Goal: Information Seeking & Learning: Learn about a topic

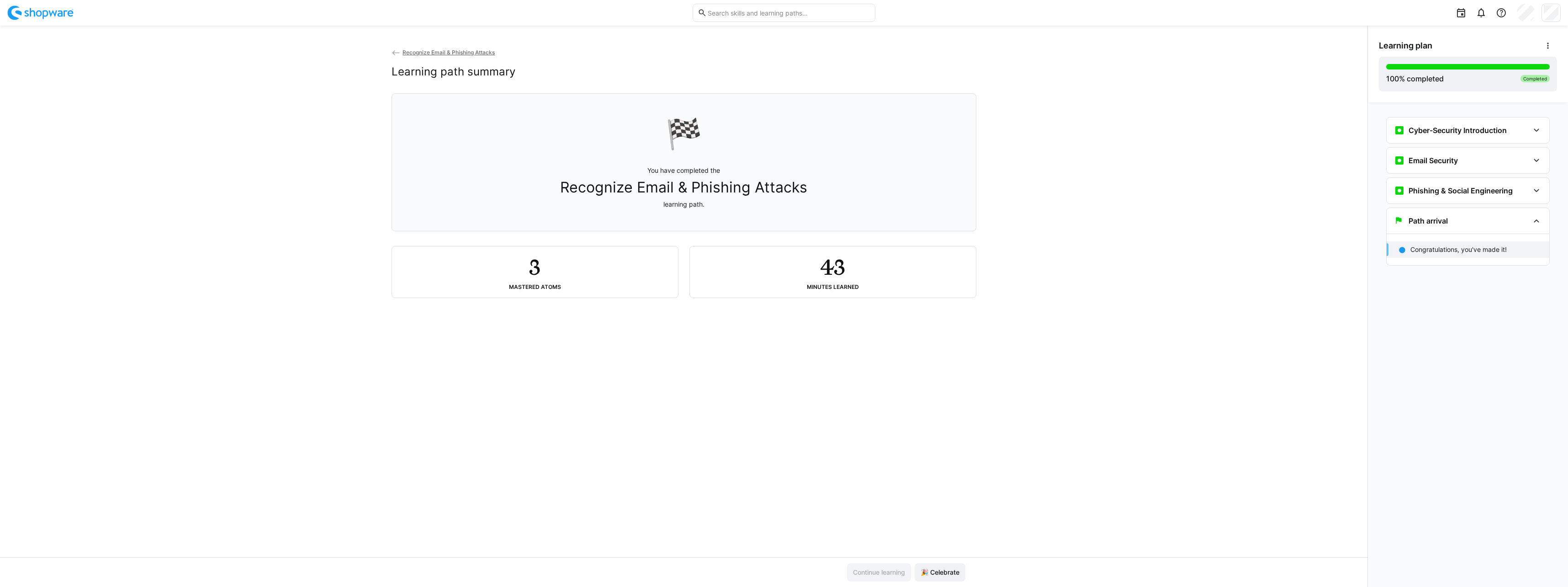
click at [52, 12] on img at bounding box center [40, 13] width 66 height 15
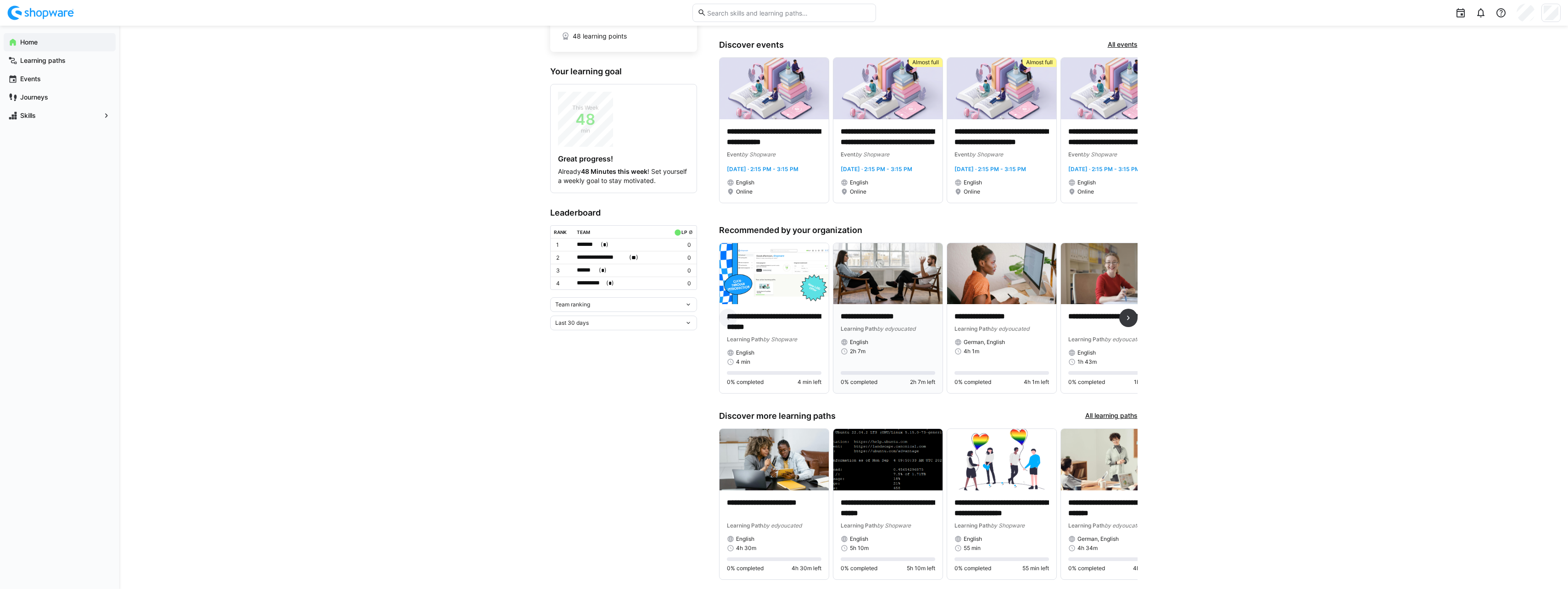
scroll to position [103, 0]
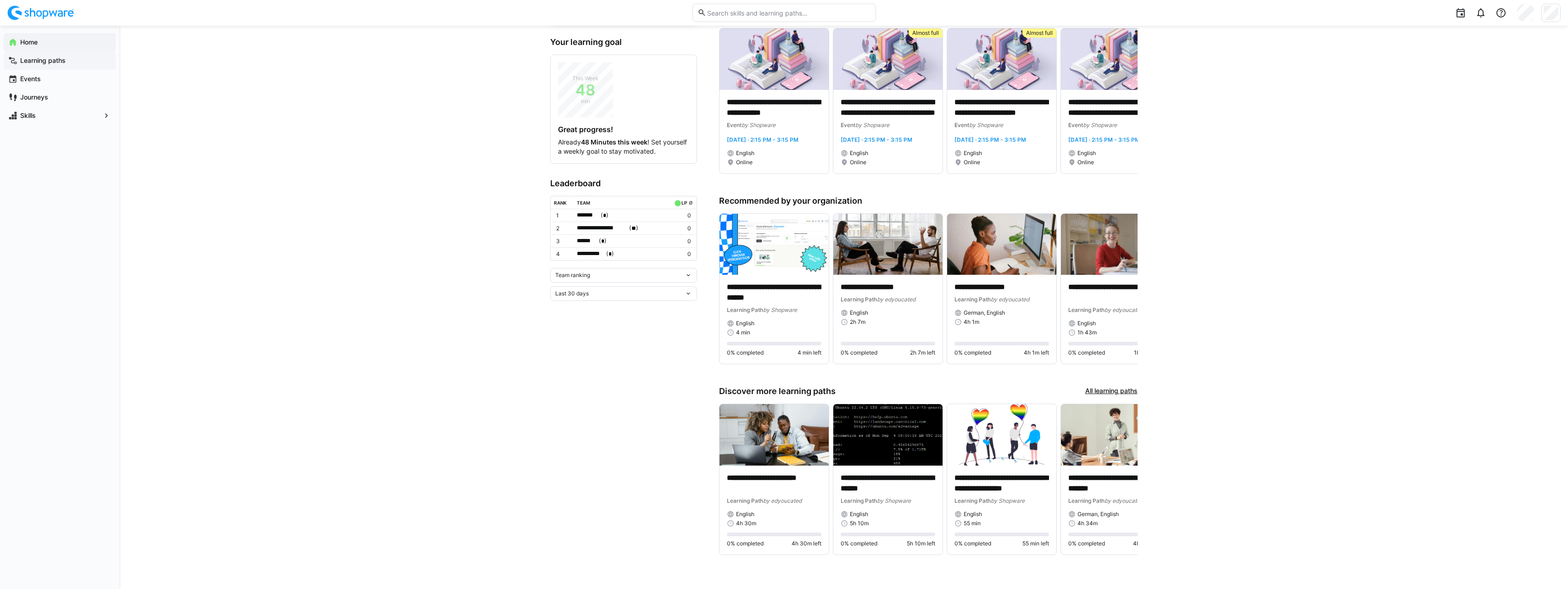
click at [0, 0] on app-navigation-label "Learning paths" at bounding box center [0, 0] width 0 height 0
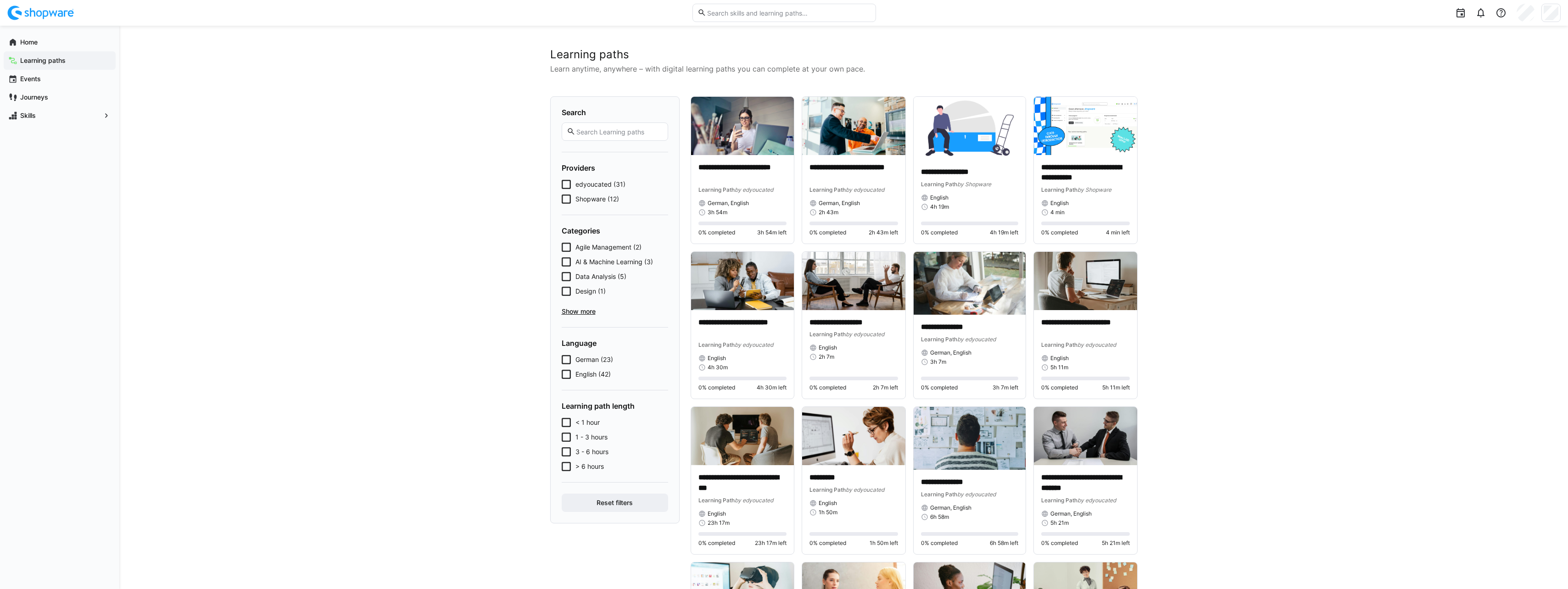
click at [658, 134] on input "text" at bounding box center [619, 131] width 87 height 8
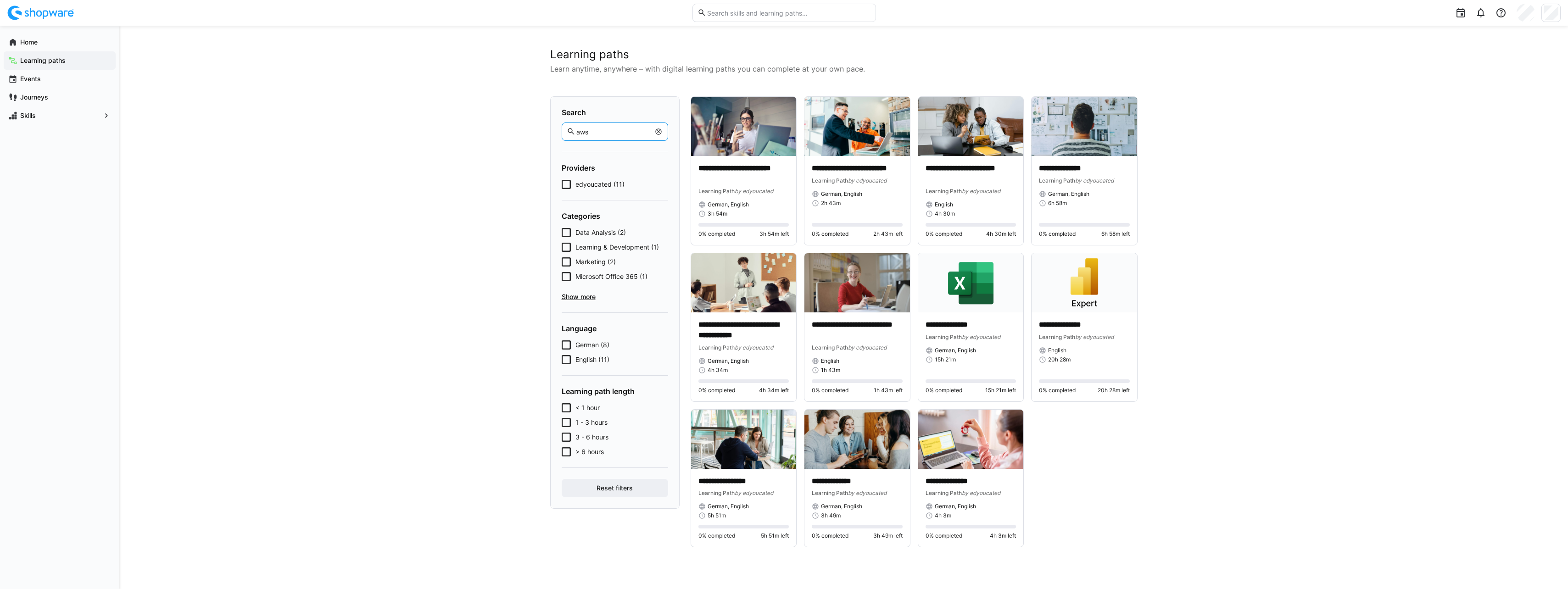
click at [579, 303] on form "Search aws Providers edyoucated (11) Categories Data Analysis (2) Learning & De…" at bounding box center [615, 302] width 107 height 389
drag, startPoint x: 603, startPoint y: 120, endPoint x: 601, endPoint y: 127, distance: 7.3
click at [602, 122] on div "Search aws" at bounding box center [615, 124] width 107 height 33
drag, startPoint x: 600, startPoint y: 128, endPoint x: 585, endPoint y: 130, distance: 15.1
click at [585, 130] on input "aws" at bounding box center [612, 131] width 75 height 8
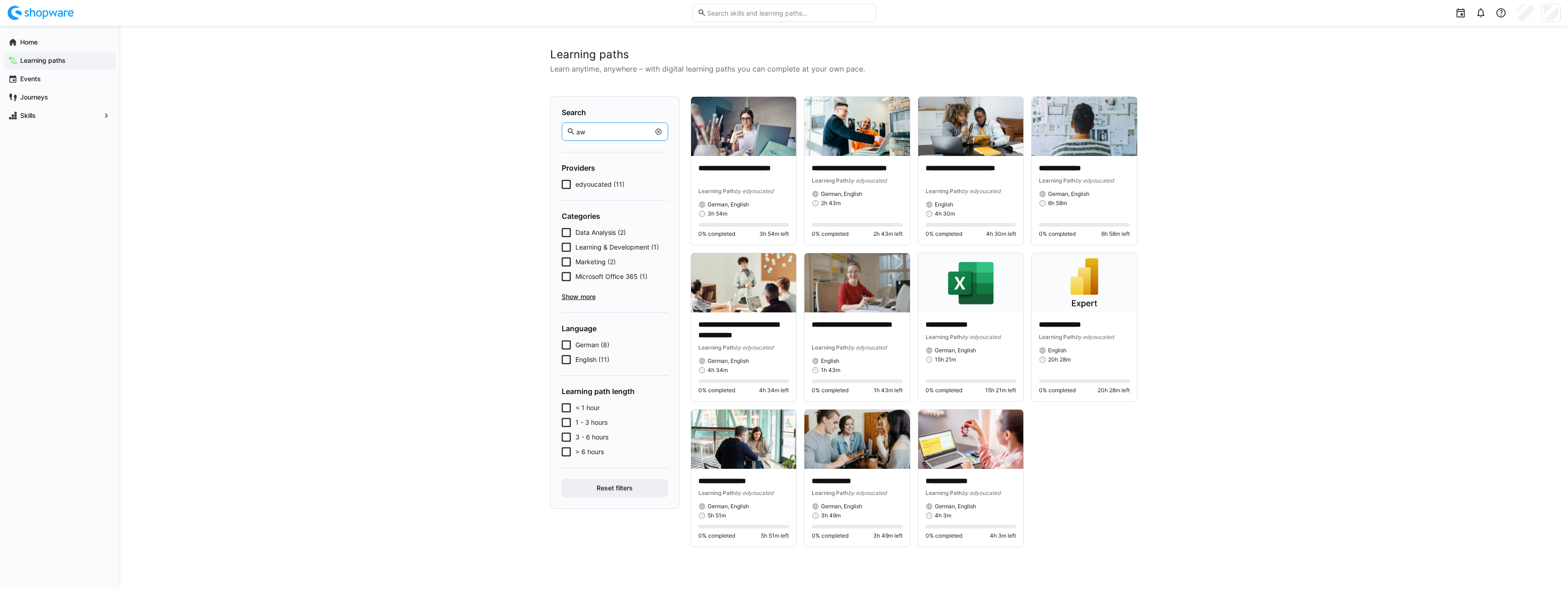
type input "a"
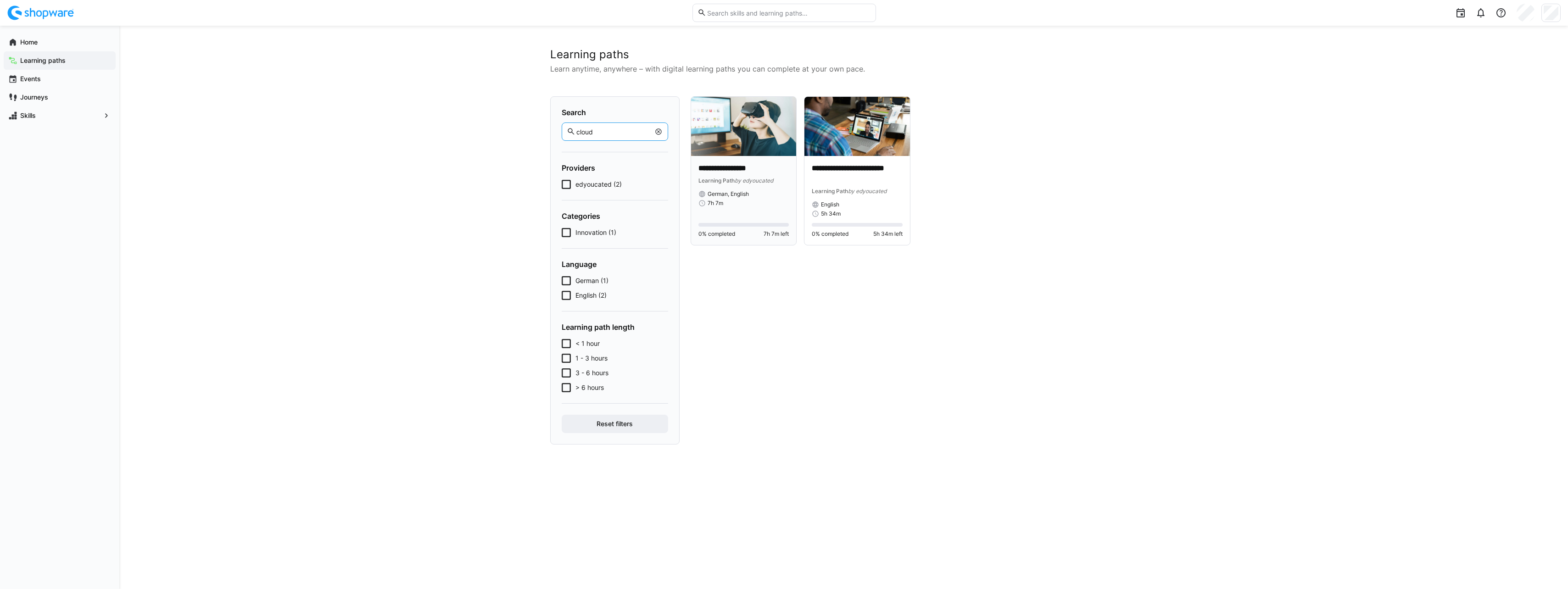
type input "cloud"
click at [738, 169] on p "**********" at bounding box center [744, 168] width 91 height 11
drag, startPoint x: 612, startPoint y: 127, endPoint x: 529, endPoint y: 130, distance: 83.1
click at [529, 130] on div "**********" at bounding box center [843, 307] width 1448 height 563
drag, startPoint x: 529, startPoint y: 130, endPoint x: 584, endPoint y: 134, distance: 55.1
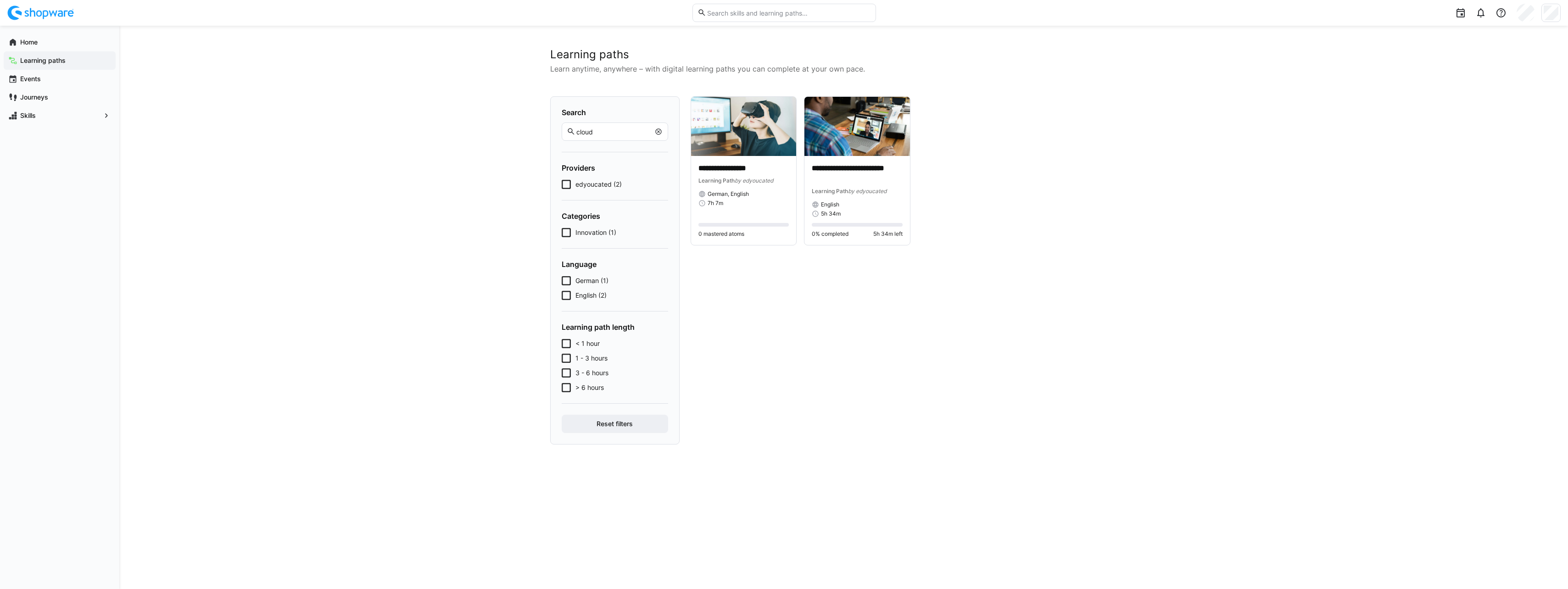
click at [584, 134] on input "cloud" at bounding box center [612, 131] width 75 height 8
type input "sql"
click at [562, 414] on button "Reset filters" at bounding box center [615, 423] width 107 height 18
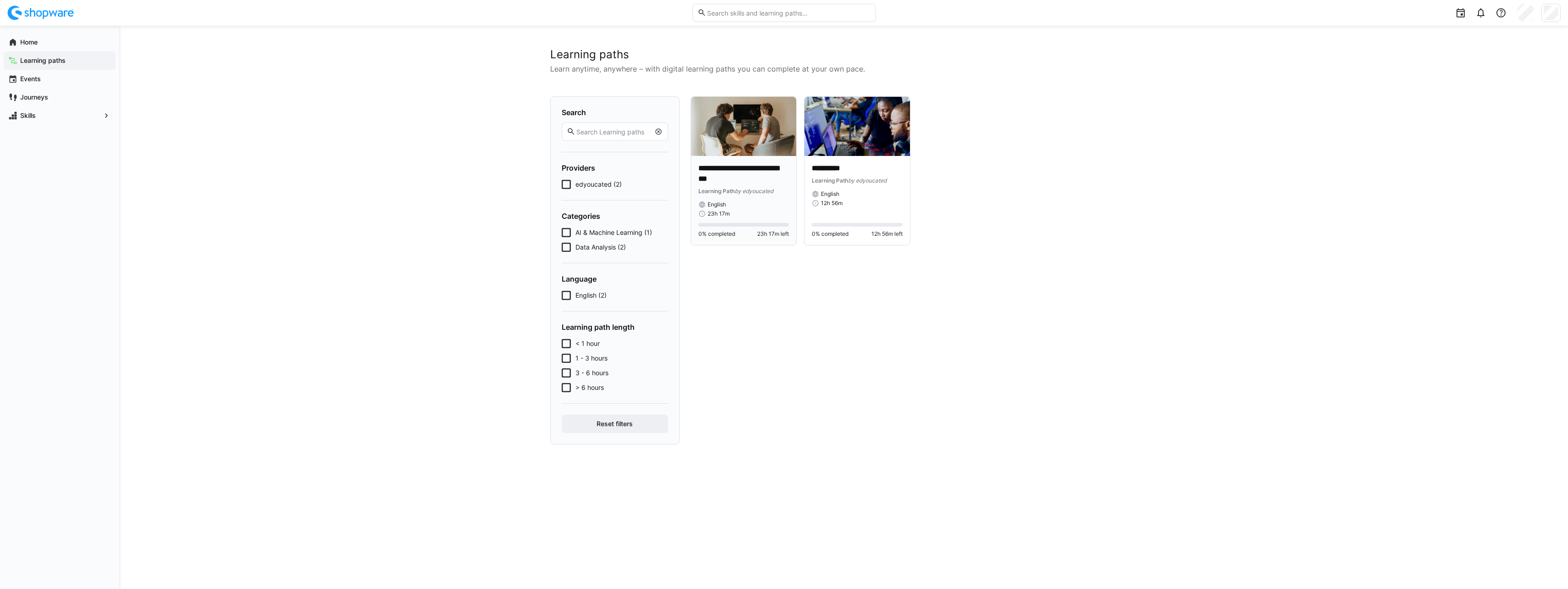
drag, startPoint x: 736, startPoint y: 176, endPoint x: 725, endPoint y: 173, distance: 11.4
click at [725, 173] on p "**********" at bounding box center [744, 174] width 91 height 21
click at [864, 173] on p "**********" at bounding box center [857, 168] width 91 height 11
